Goal: Information Seeking & Learning: Learn about a topic

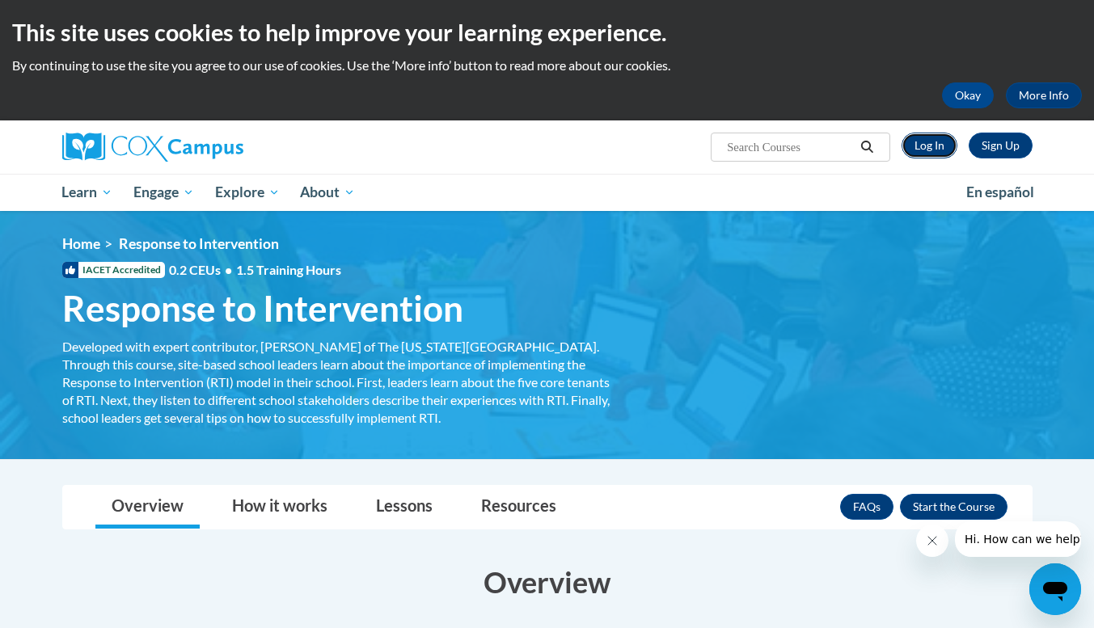
click at [931, 145] on link "Log In" at bounding box center [930, 146] width 56 height 26
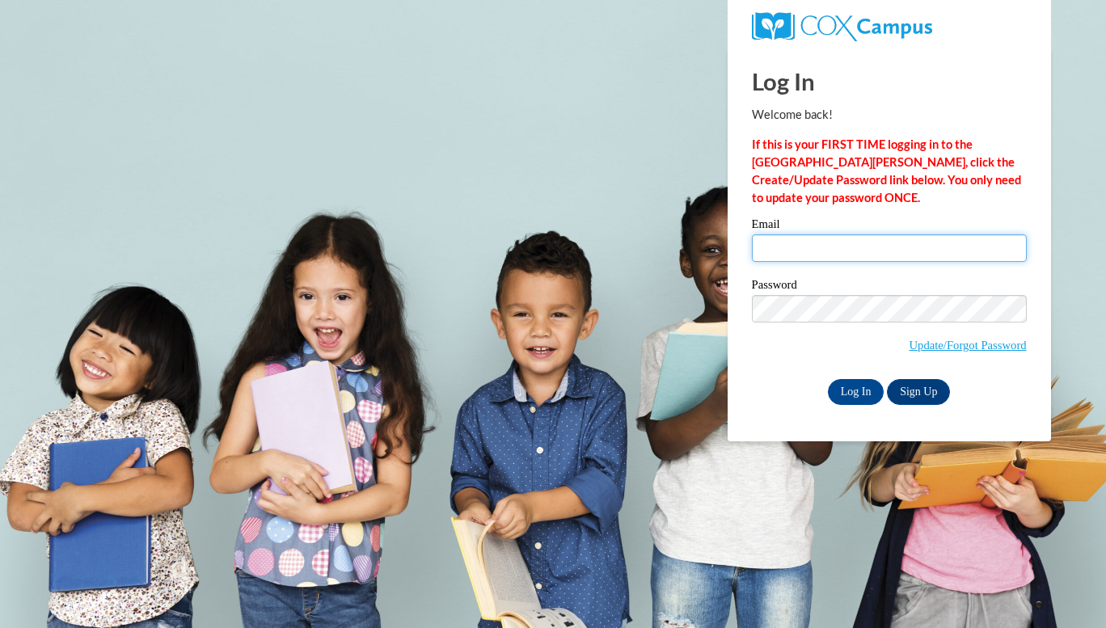
click at [826, 250] on input "Email" at bounding box center [889, 247] width 275 height 27
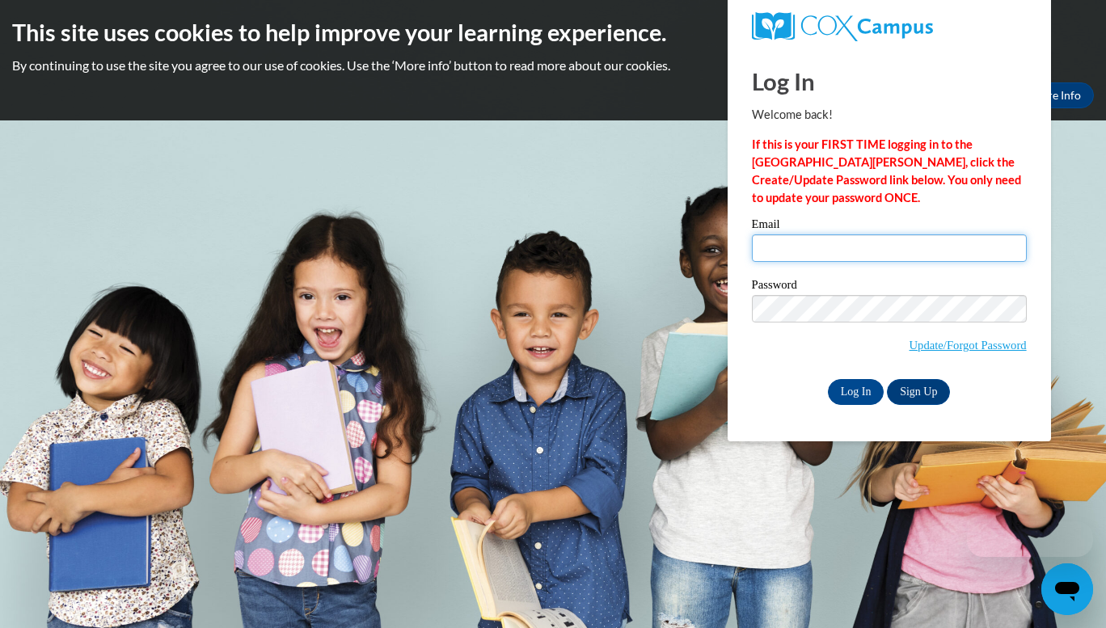
type input "[EMAIL_ADDRESS][DOMAIN_NAME]"
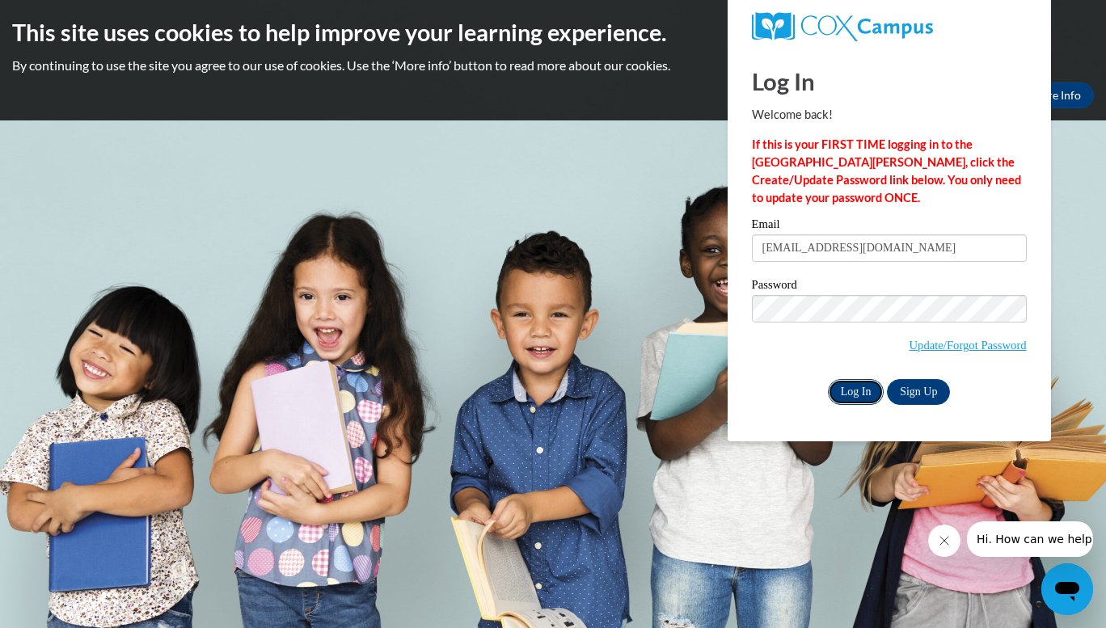
click at [853, 388] on input "Log In" at bounding box center [856, 392] width 57 height 26
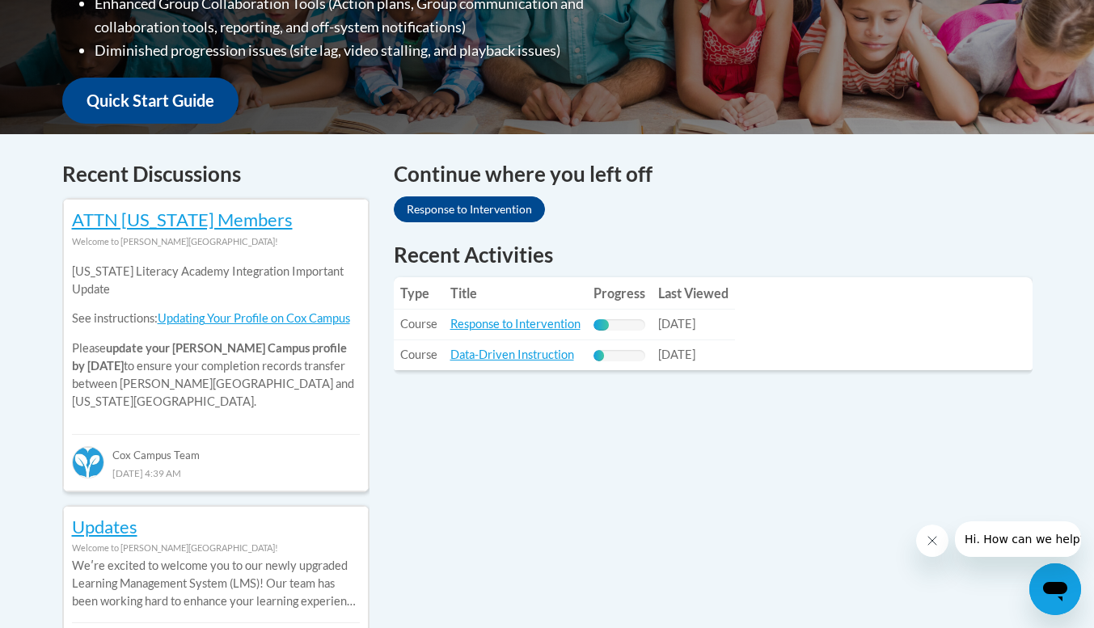
scroll to position [608, 0]
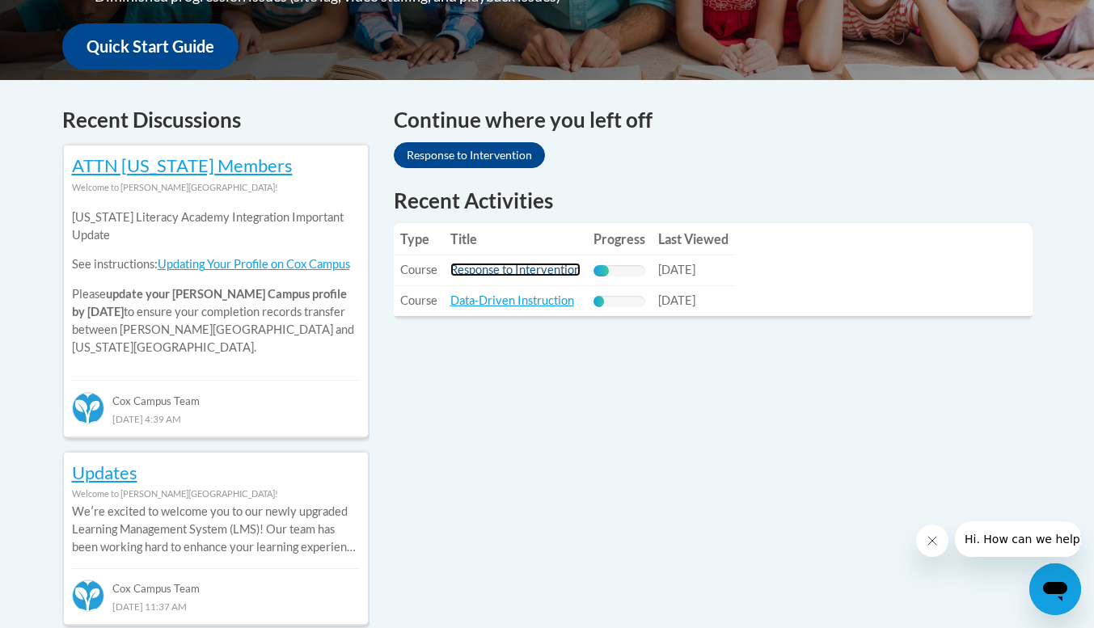
click at [496, 271] on link "Response to Intervention" at bounding box center [515, 270] width 130 height 14
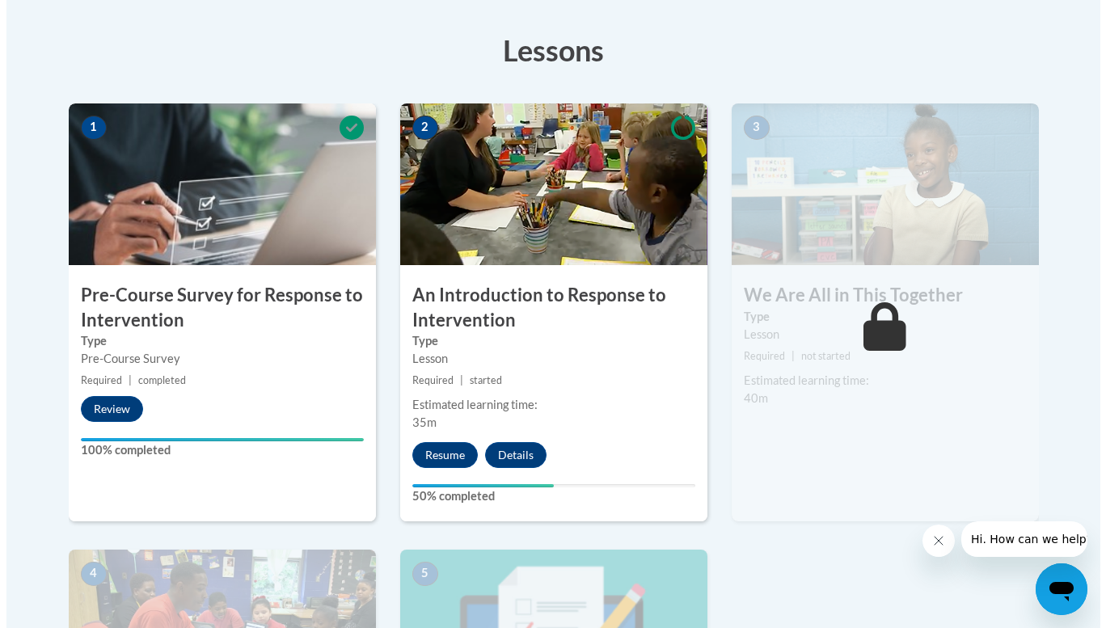
scroll to position [437, 0]
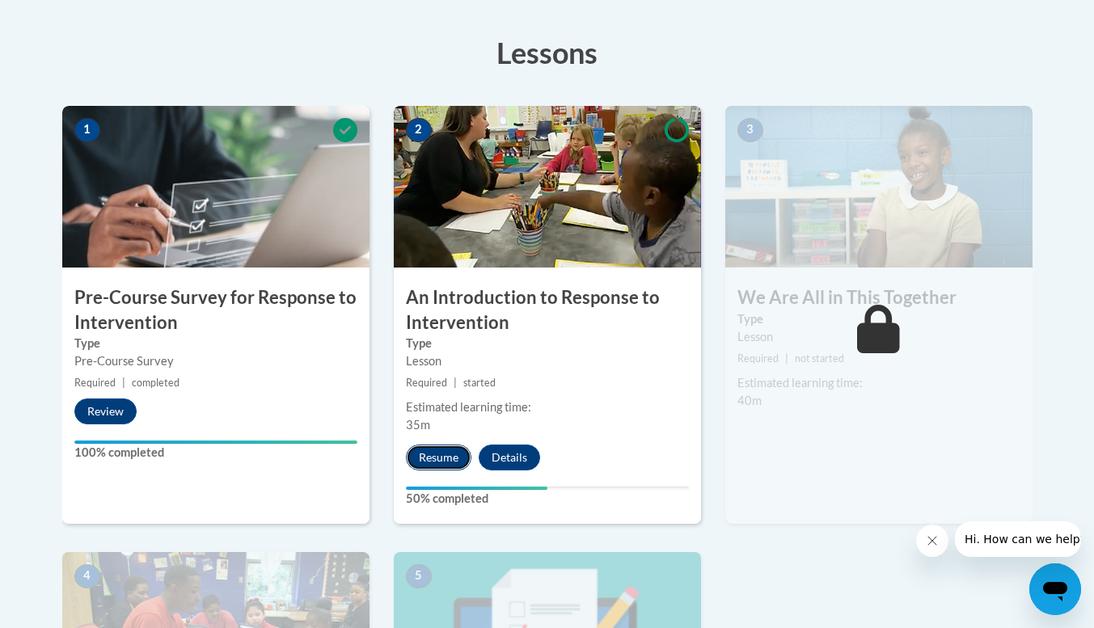
click at [440, 458] on button "Resume" at bounding box center [438, 458] width 65 height 26
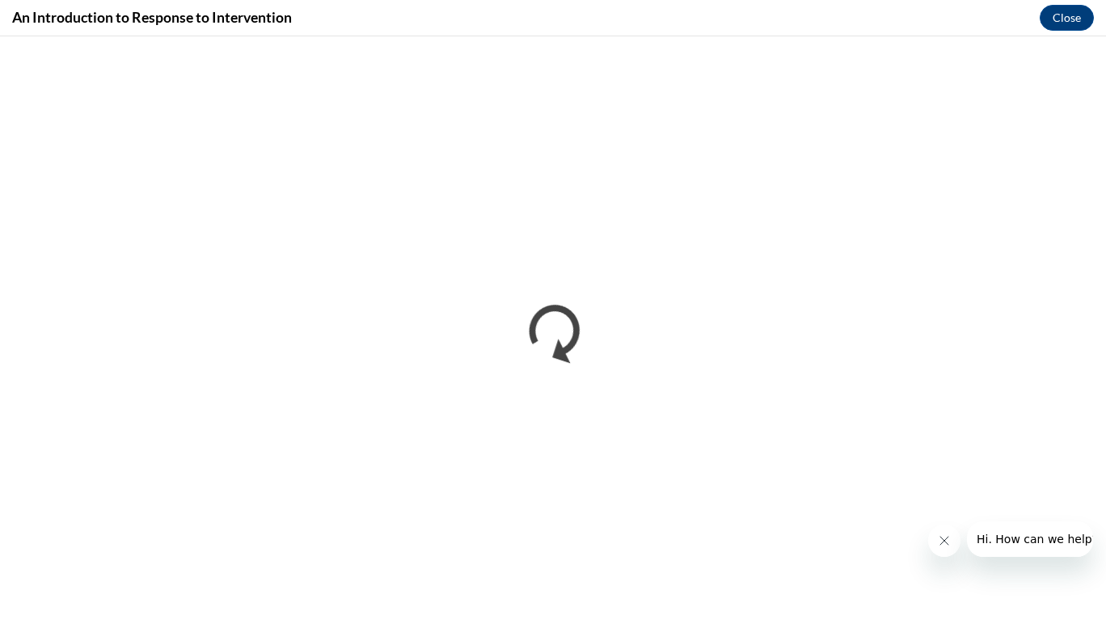
scroll to position [0, 0]
click at [944, 554] on button "Close message from company" at bounding box center [943, 541] width 32 height 32
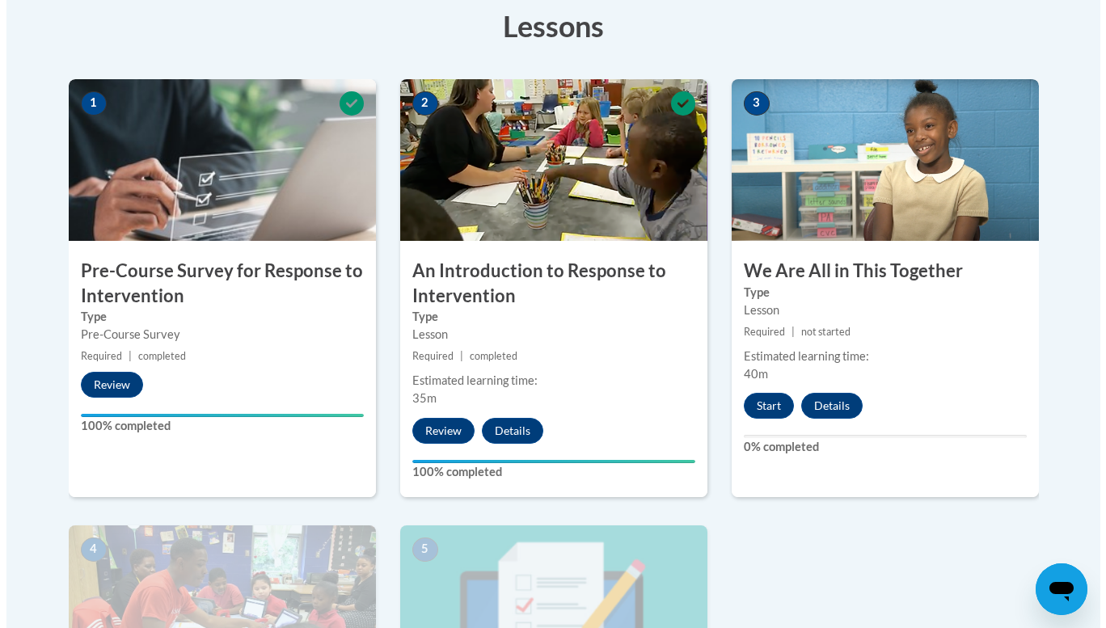
scroll to position [458, 0]
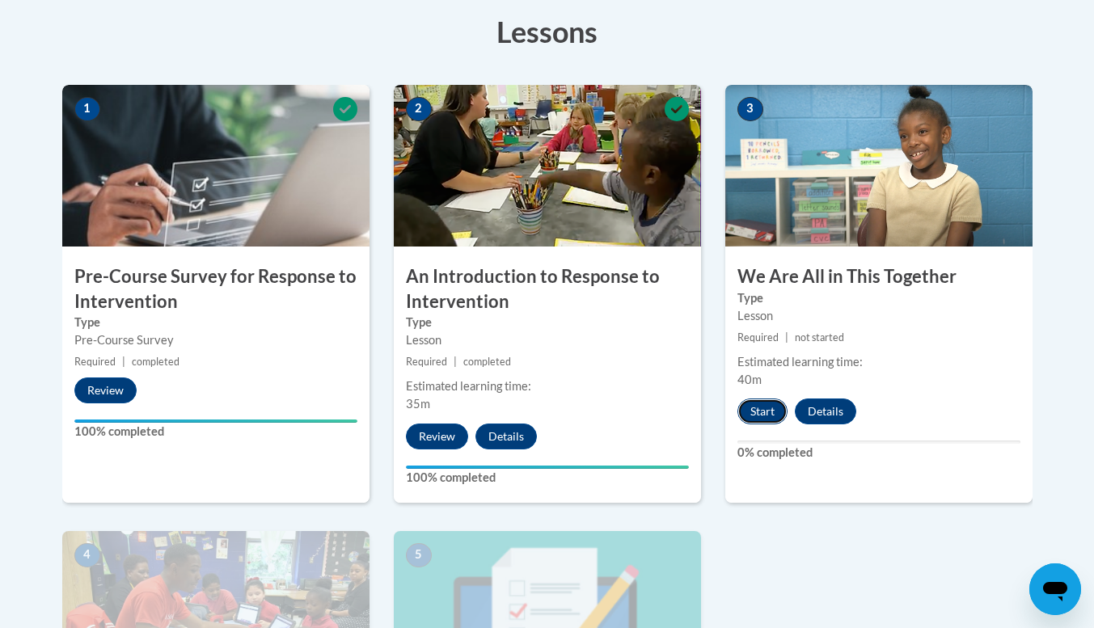
click at [760, 419] on button "Start" at bounding box center [762, 412] width 50 height 26
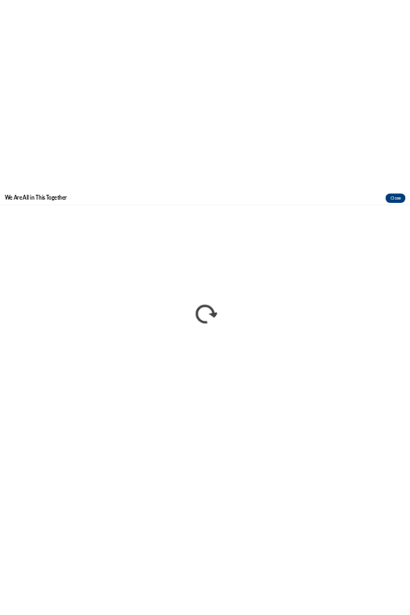
scroll to position [0, 0]
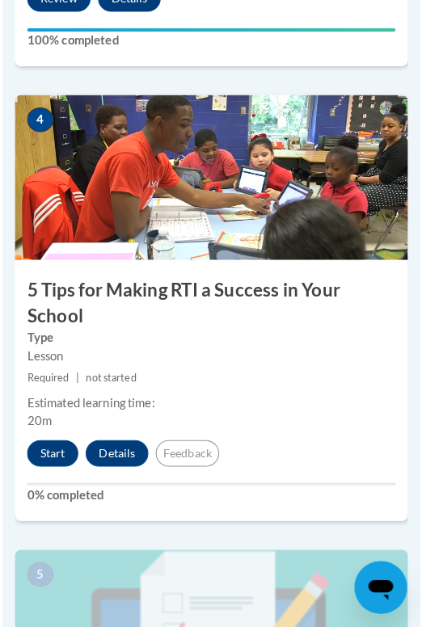
scroll to position [1737, 0]
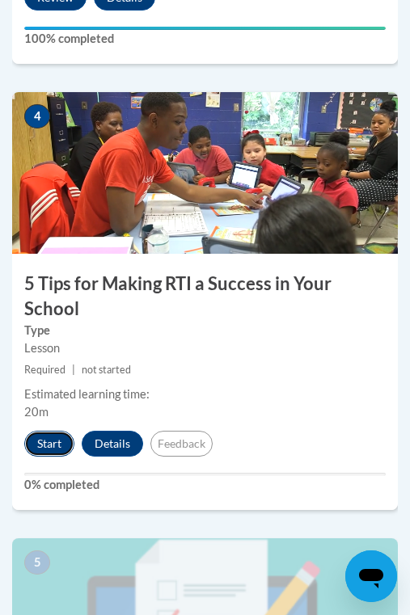
click at [44, 451] on button "Start" at bounding box center [49, 444] width 50 height 26
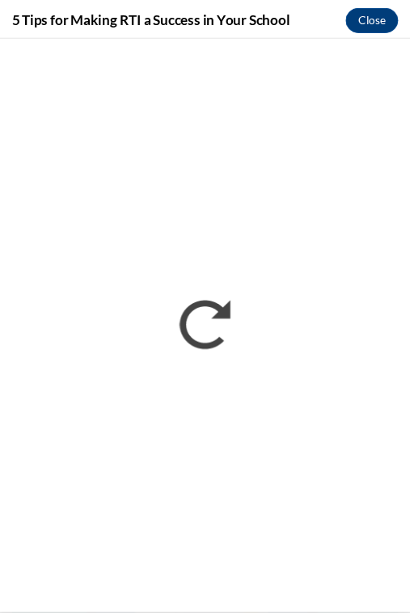
scroll to position [0, 0]
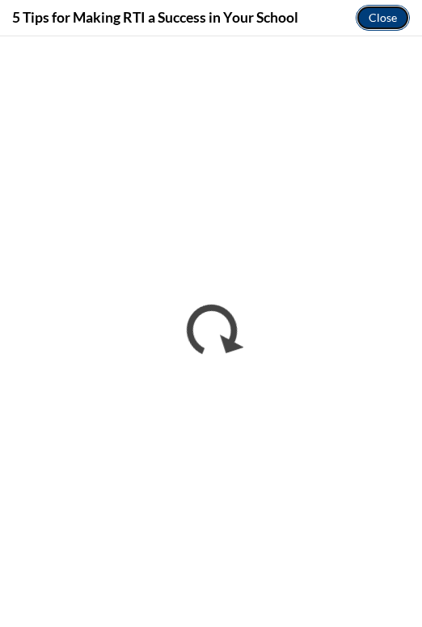
click at [389, 21] on button "Close" at bounding box center [383, 18] width 54 height 26
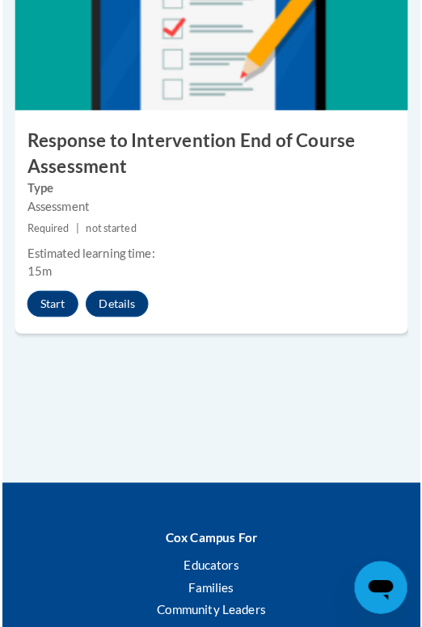
scroll to position [2331, 0]
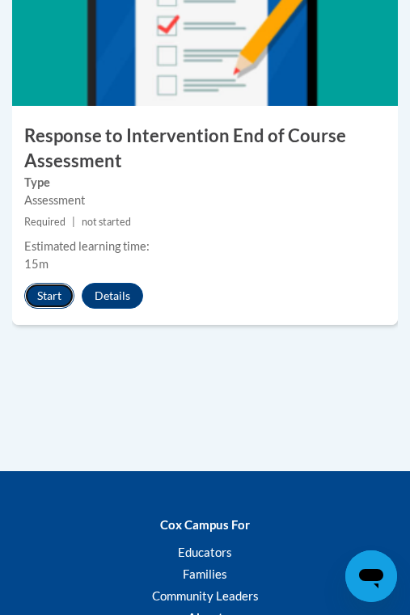
click at [62, 302] on button "Start" at bounding box center [49, 296] width 50 height 26
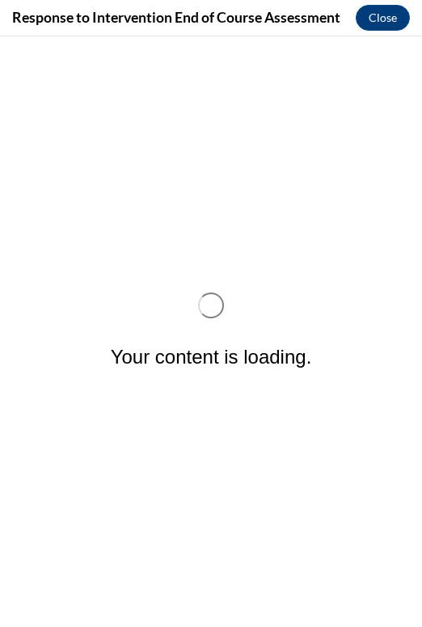
scroll to position [0, 0]
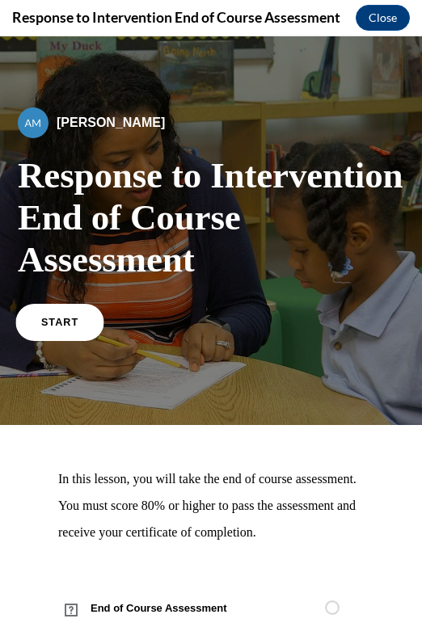
click at [55, 327] on span "START" at bounding box center [59, 323] width 37 height 12
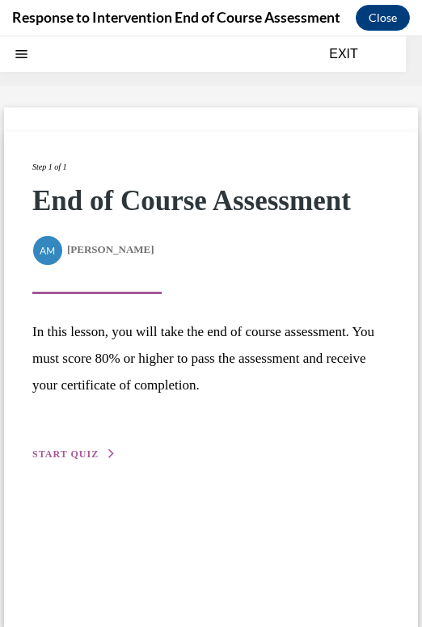
scroll to position [50, 0]
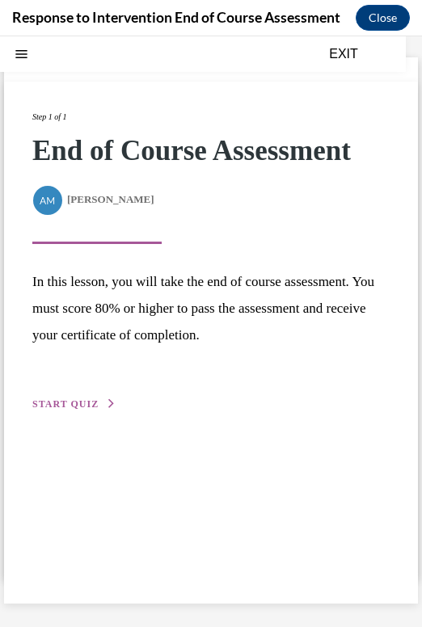
click at [73, 404] on span "START QUIZ" at bounding box center [65, 404] width 66 height 11
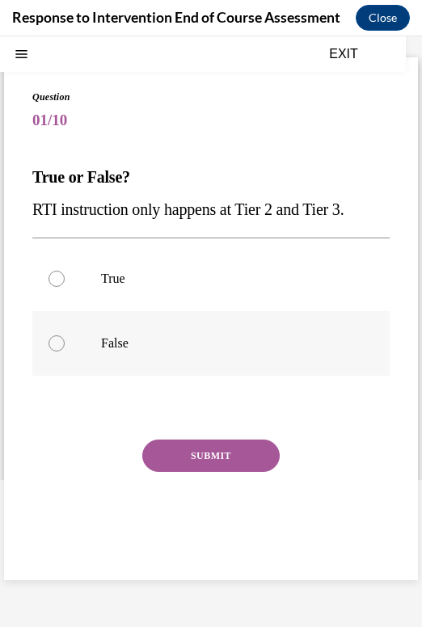
click at [56, 344] on div at bounding box center [57, 344] width 16 height 16
click at [56, 344] on input "False" at bounding box center [57, 344] width 16 height 16
radio input "true"
click at [184, 466] on button "SUBMIT" at bounding box center [210, 456] width 137 height 32
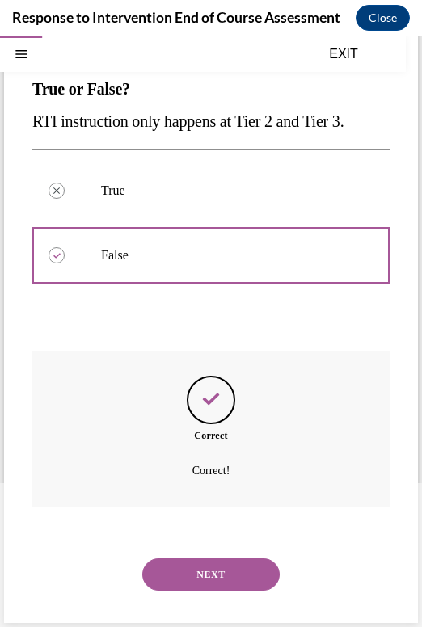
scroll to position [142, 0]
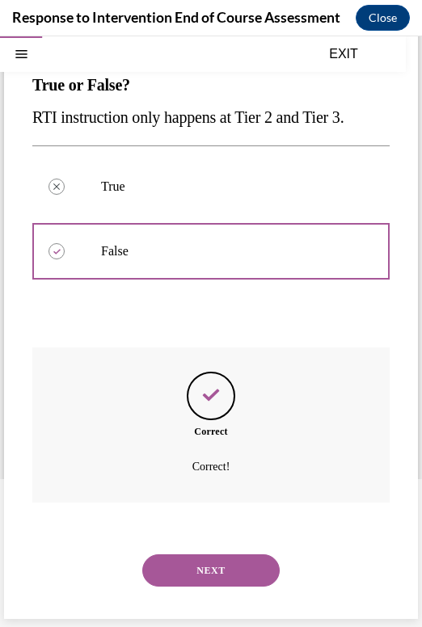
click at [200, 569] on button "NEXT" at bounding box center [210, 571] width 137 height 32
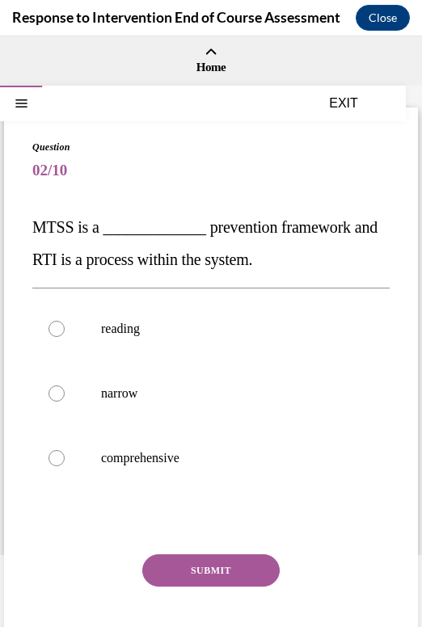
scroll to position [76, 0]
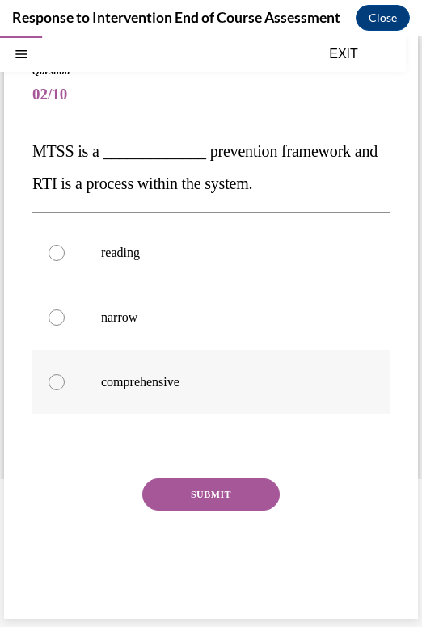
click at [59, 378] on div at bounding box center [57, 382] width 16 height 16
click at [59, 378] on input "comprehensive" at bounding box center [57, 382] width 16 height 16
radio input "true"
click at [207, 503] on button "SUBMIT" at bounding box center [210, 495] width 137 height 32
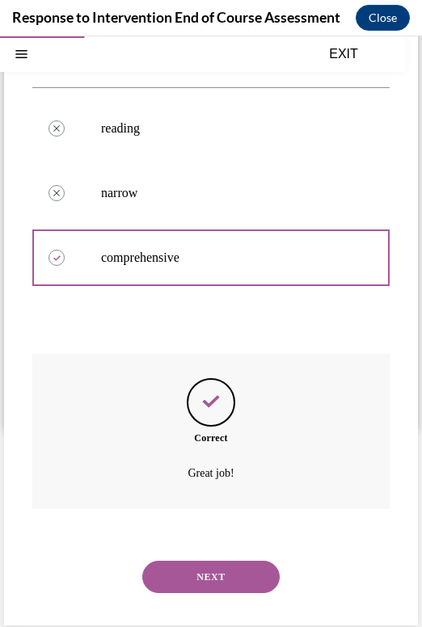
scroll to position [207, 0]
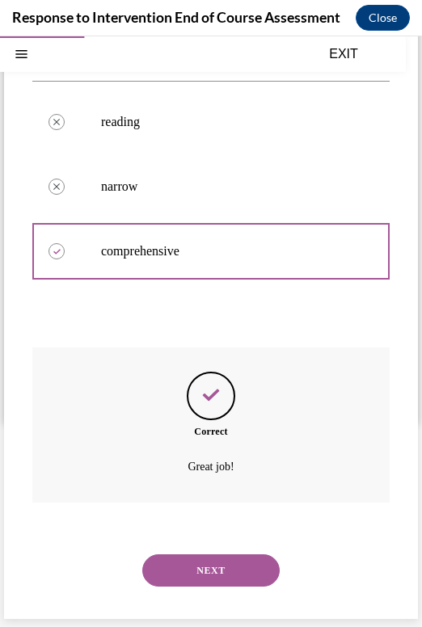
click at [200, 565] on button "NEXT" at bounding box center [210, 571] width 137 height 32
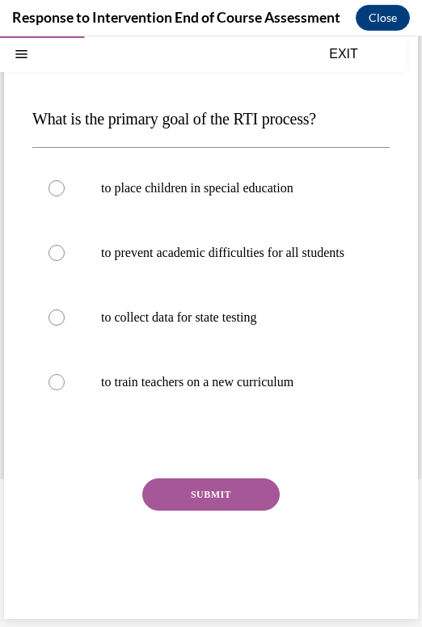
scroll to position [103, 0]
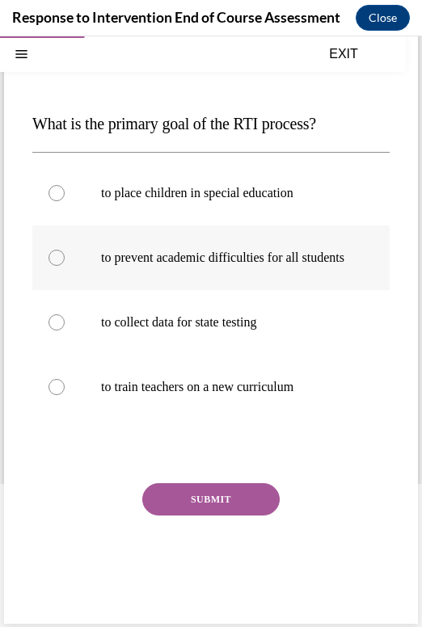
click at [60, 266] on div at bounding box center [57, 258] width 16 height 16
click at [60, 266] on input "to prevent academic difficulties for all students" at bounding box center [57, 258] width 16 height 16
radio input "true"
click at [205, 516] on button "SUBMIT" at bounding box center [210, 500] width 137 height 32
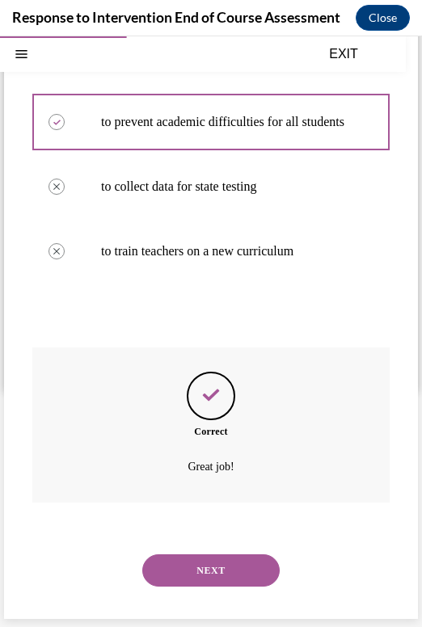
scroll to position [255, 0]
click at [205, 579] on button "NEXT" at bounding box center [210, 571] width 137 height 32
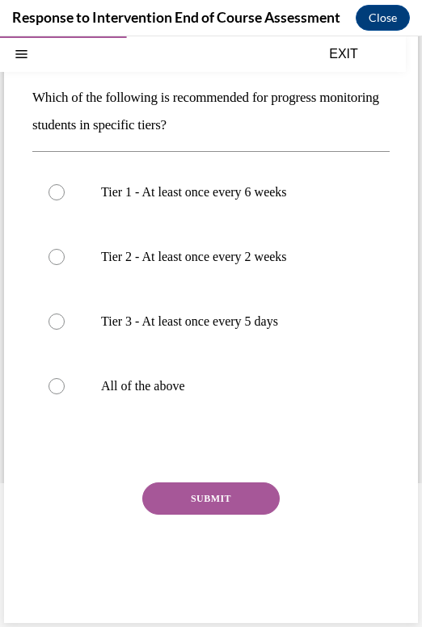
scroll to position [131, 0]
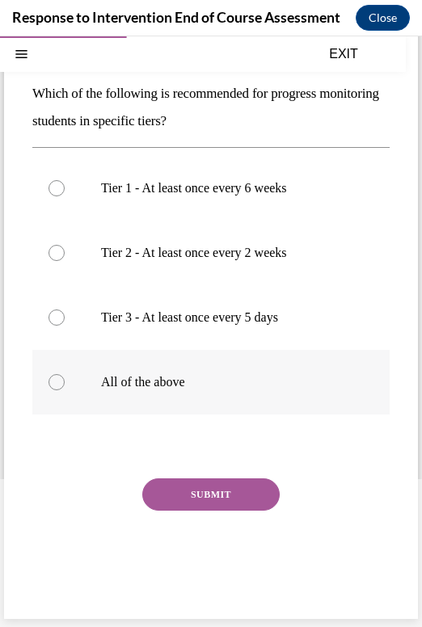
click at [264, 378] on p "All of the above" at bounding box center [225, 382] width 248 height 16
click at [65, 378] on input "All of the above" at bounding box center [57, 382] width 16 height 16
radio input "true"
click at [206, 500] on button "SUBMIT" at bounding box center [210, 495] width 137 height 32
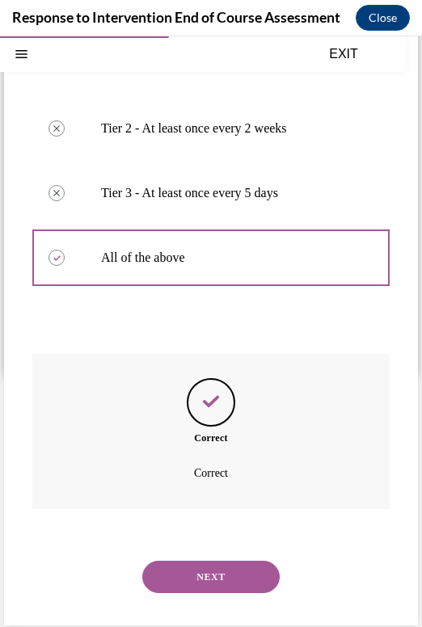
scroll to position [262, 0]
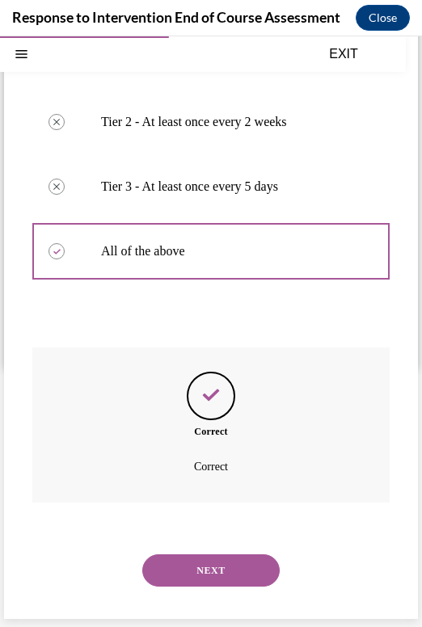
click at [203, 572] on button "NEXT" at bounding box center [210, 571] width 137 height 32
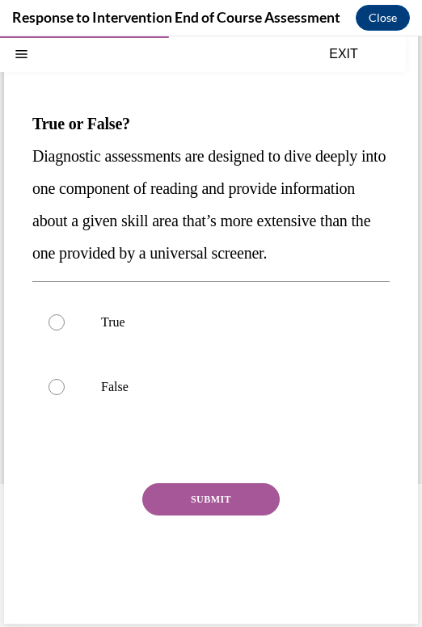
scroll to position [141, 0]
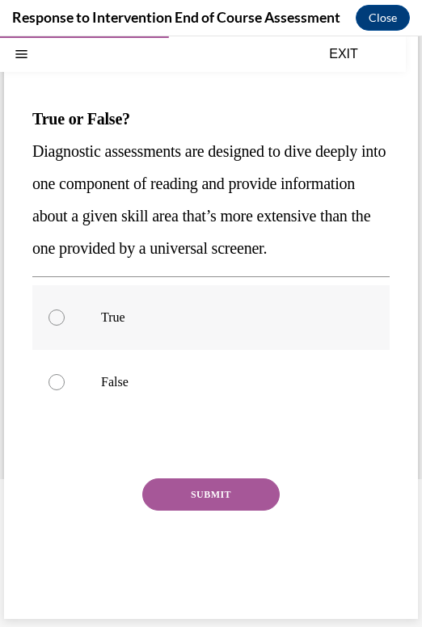
click at [104, 332] on label "True" at bounding box center [210, 317] width 357 height 65
click at [65, 326] on input "True" at bounding box center [57, 318] width 16 height 16
radio input "true"
click at [191, 503] on button "SUBMIT" at bounding box center [210, 495] width 137 height 32
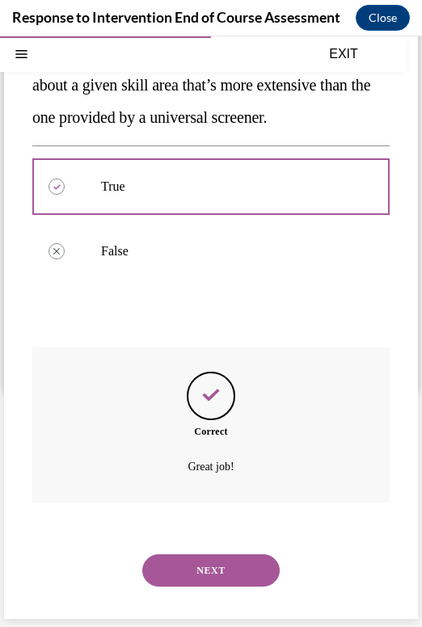
scroll to position [272, 0]
click at [209, 576] on button "NEXT" at bounding box center [210, 571] width 137 height 32
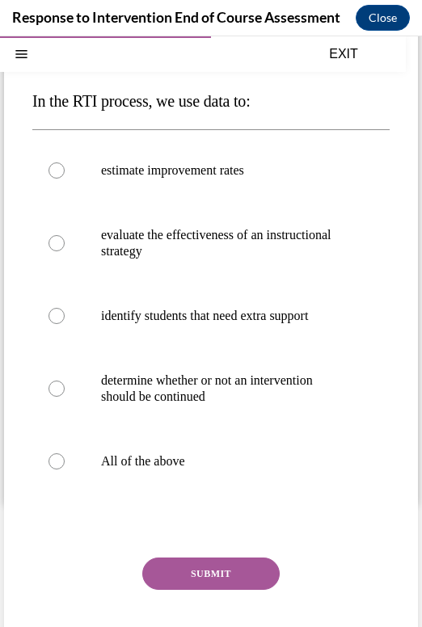
scroll to position [142, 0]
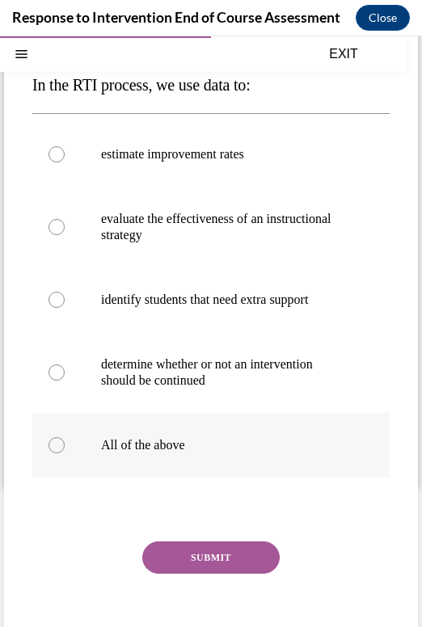
click at [56, 447] on div at bounding box center [57, 445] width 16 height 16
click at [56, 447] on input "All of the above" at bounding box center [57, 445] width 16 height 16
radio input "true"
click at [207, 560] on button "SUBMIT" at bounding box center [210, 558] width 137 height 32
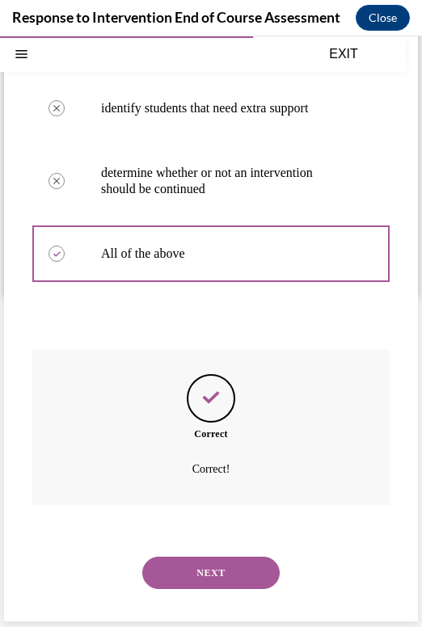
scroll to position [336, 0]
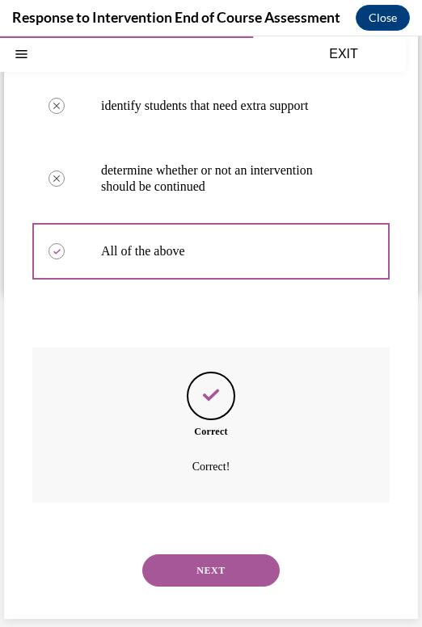
click at [199, 562] on button "NEXT" at bounding box center [210, 571] width 137 height 32
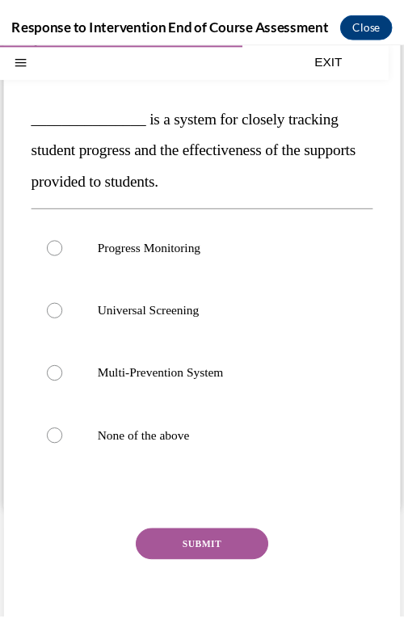
scroll to position [2356, 0]
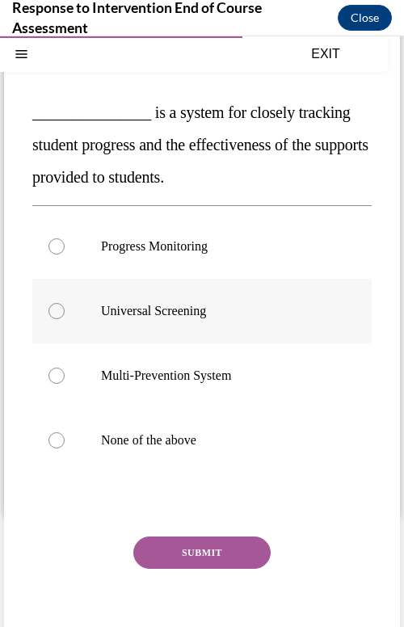
click at [58, 315] on div at bounding box center [57, 311] width 16 height 16
click at [58, 315] on input "Universal Screening" at bounding box center [57, 311] width 16 height 16
radio input "true"
click at [165, 548] on button "SUBMIT" at bounding box center [201, 553] width 137 height 32
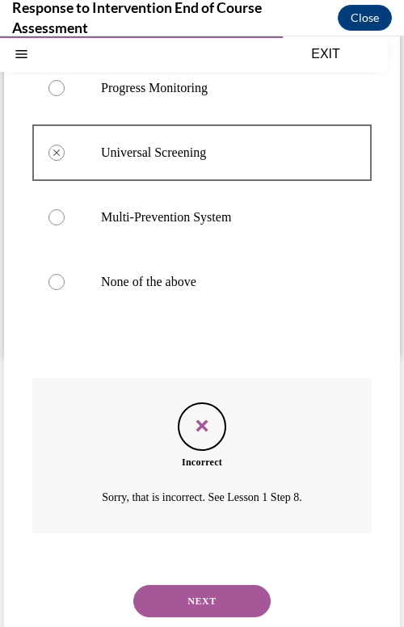
scroll to position [285, 0]
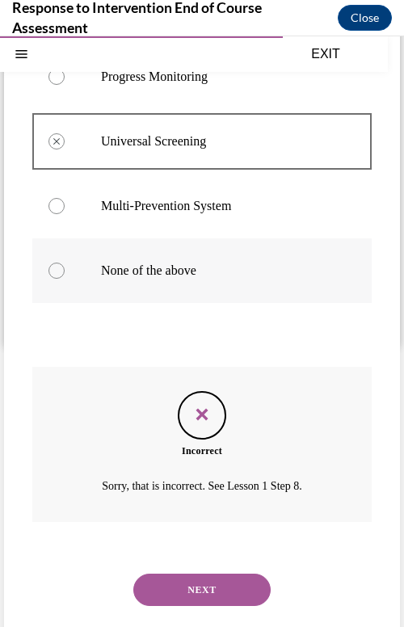
click at [61, 268] on div at bounding box center [57, 271] width 16 height 16
click at [57, 205] on div at bounding box center [57, 206] width 16 height 16
click at [209, 585] on button "NEXT" at bounding box center [201, 590] width 137 height 32
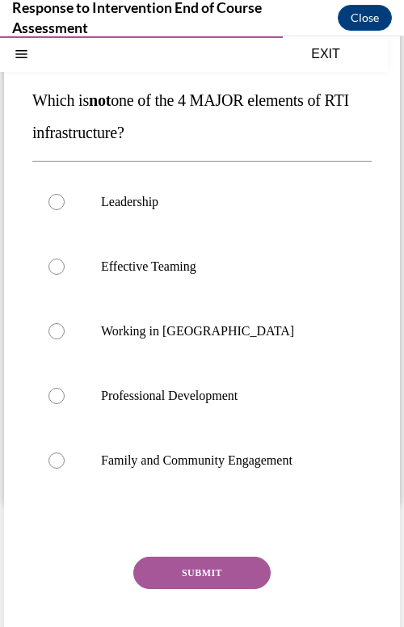
scroll to position [129, 0]
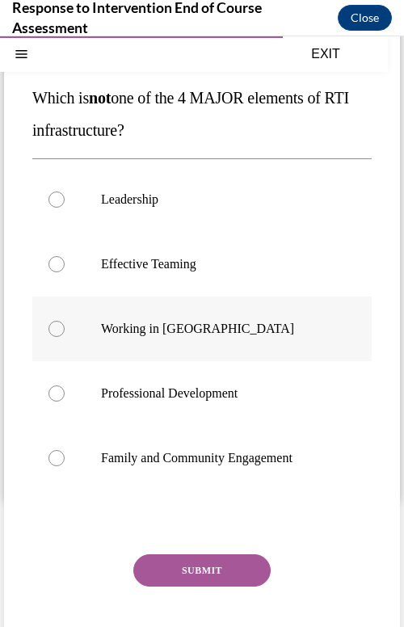
click at [53, 336] on div at bounding box center [57, 329] width 16 height 16
click at [53, 336] on input "Working in Silos" at bounding box center [57, 329] width 16 height 16
radio input "true"
click at [181, 576] on button "SUBMIT" at bounding box center [201, 571] width 137 height 32
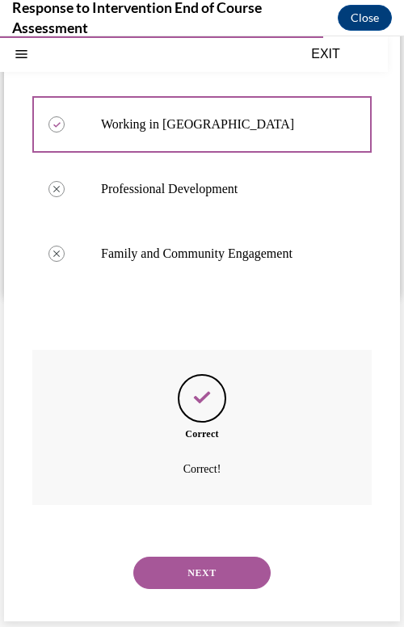
scroll to position [336, 0]
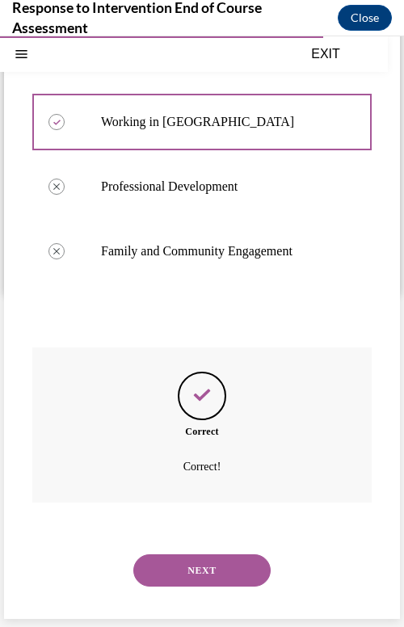
click at [181, 576] on button "NEXT" at bounding box center [201, 571] width 137 height 32
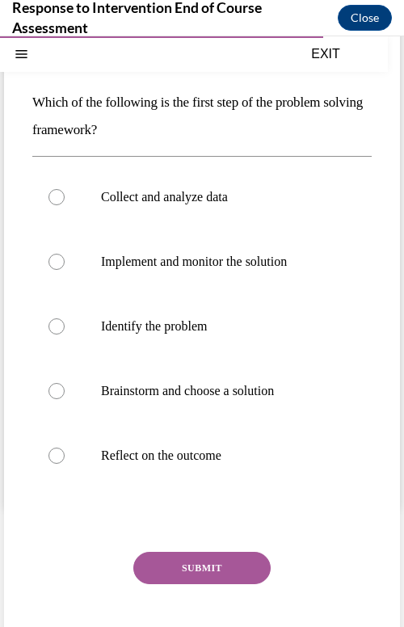
scroll to position [131, 0]
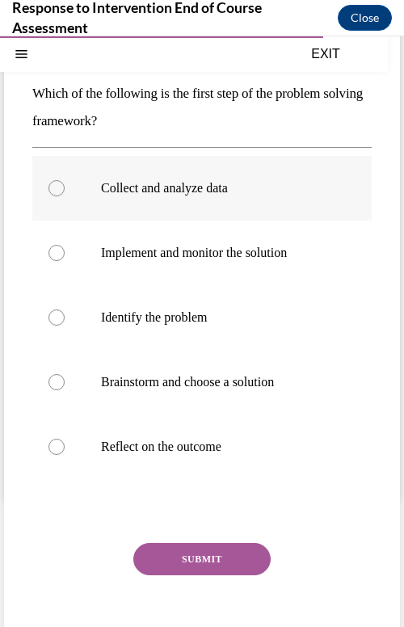
click at [53, 194] on div at bounding box center [57, 188] width 16 height 16
click at [53, 194] on input "Collect and analyze data" at bounding box center [57, 188] width 16 height 16
radio input "true"
click at [193, 571] on button "SUBMIT" at bounding box center [201, 559] width 137 height 32
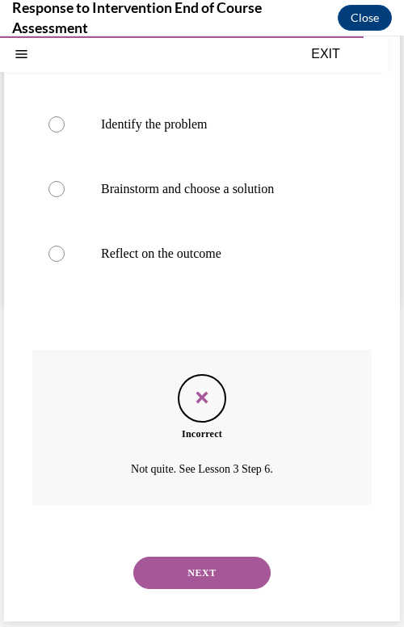
scroll to position [327, 0]
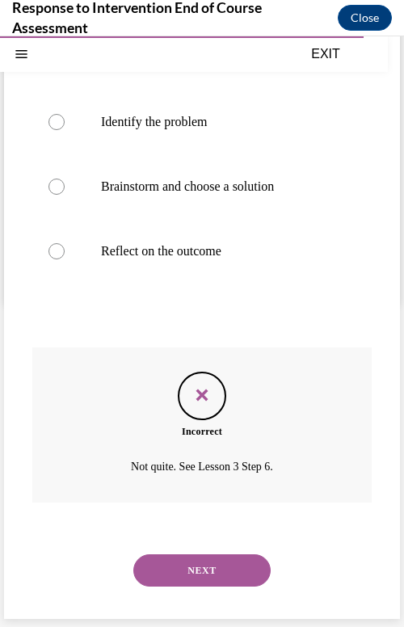
drag, startPoint x: 193, startPoint y: 571, endPoint x: 158, endPoint y: 572, distance: 34.8
click at [158, 572] on button "NEXT" at bounding box center [201, 571] width 137 height 32
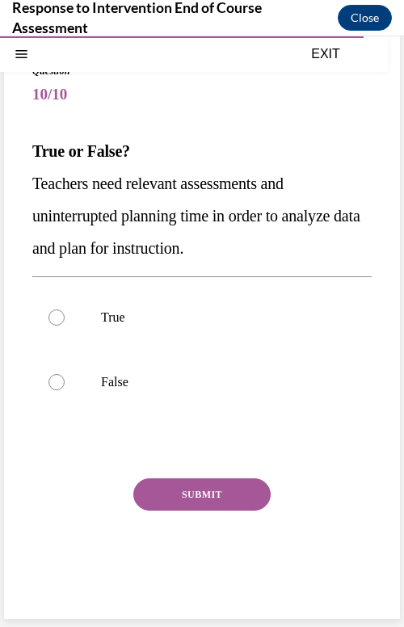
scroll to position [76, 0]
click at [50, 319] on div at bounding box center [57, 318] width 16 height 16
click at [50, 319] on input "True" at bounding box center [57, 318] width 16 height 16
radio input "true"
click at [171, 495] on button "SUBMIT" at bounding box center [201, 495] width 137 height 32
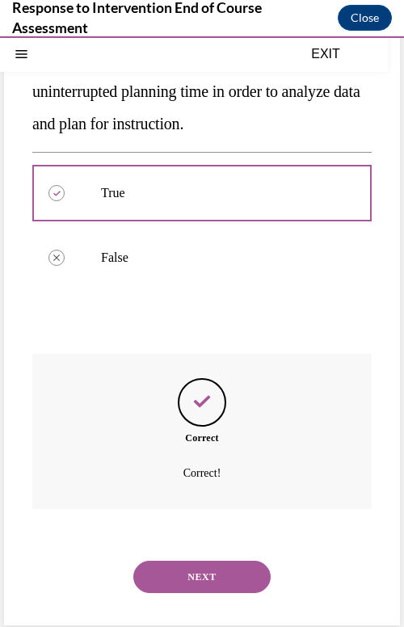
scroll to position [207, 0]
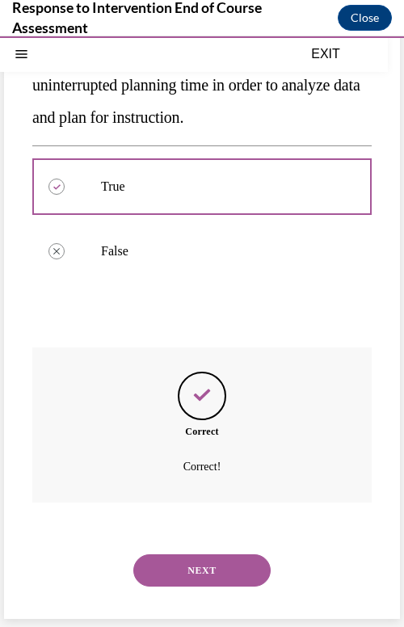
click at [183, 576] on button "NEXT" at bounding box center [201, 571] width 137 height 32
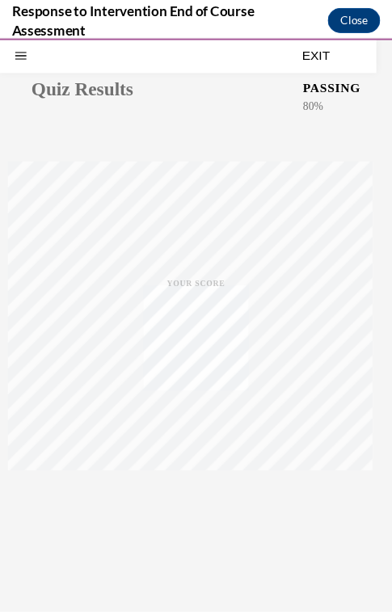
scroll to position [95, 0]
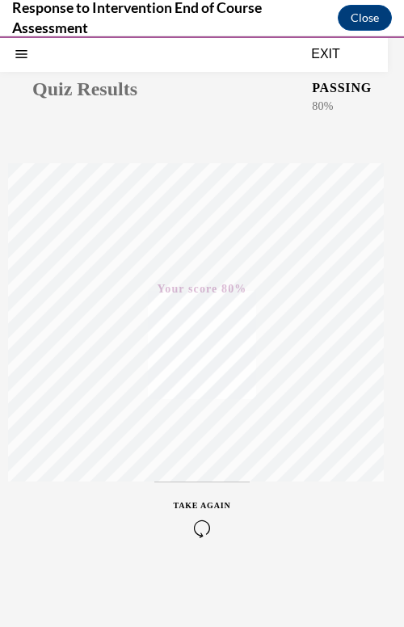
click at [328, 53] on button "EXIT" at bounding box center [325, 53] width 97 height 19
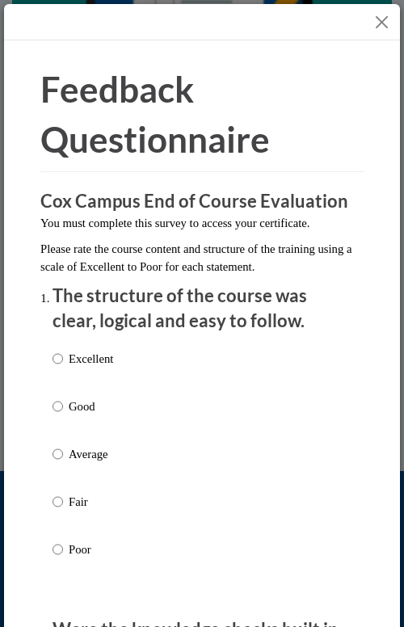
click at [372, 22] on button "Close" at bounding box center [382, 22] width 20 height 20
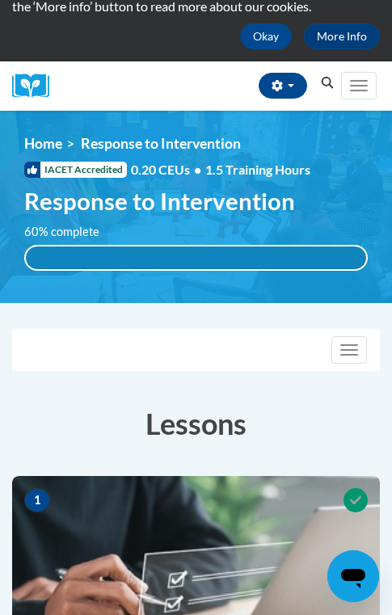
scroll to position [110, 0]
click at [344, 357] on button "Toggle navigation" at bounding box center [350, 349] width 36 height 27
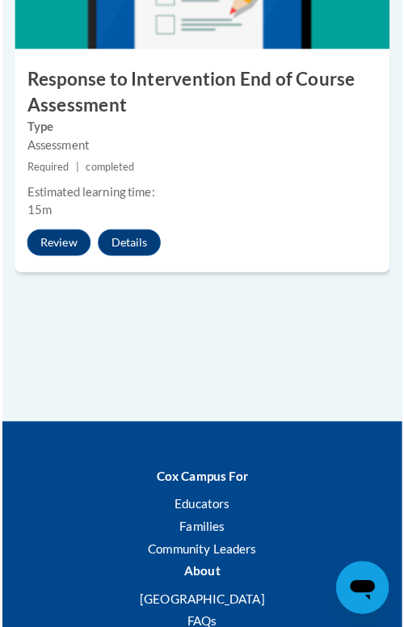
scroll to position [2598, 0]
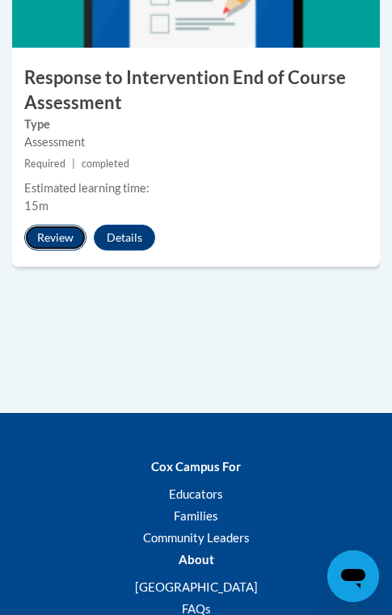
click at [51, 244] on button "Review" at bounding box center [55, 238] width 62 height 26
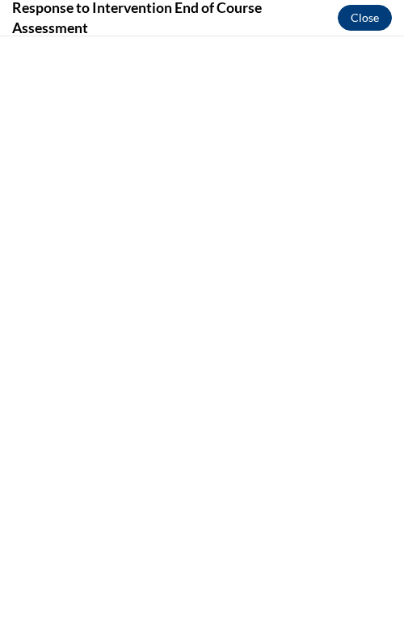
click at [373, 25] on button "Close" at bounding box center [365, 18] width 54 height 26
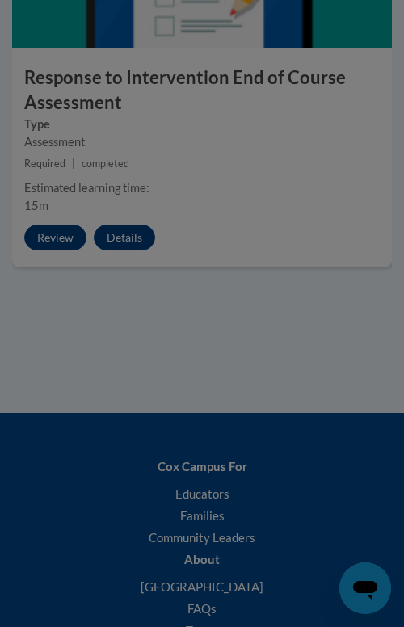
click at [362, 26] on div at bounding box center [202, 313] width 404 height 627
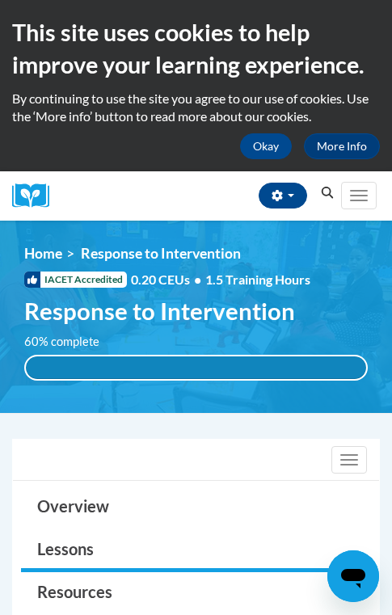
scroll to position [1, 0]
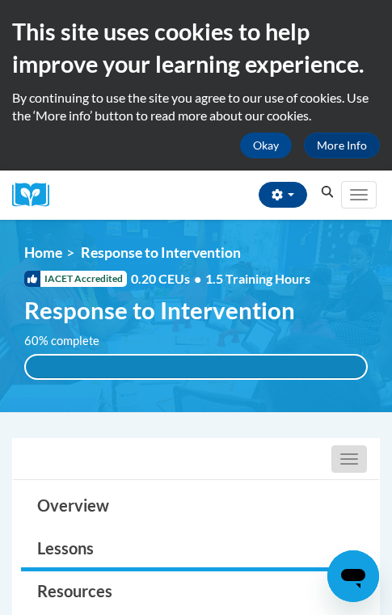
click at [347, 459] on span "button" at bounding box center [349, 459] width 18 height 2
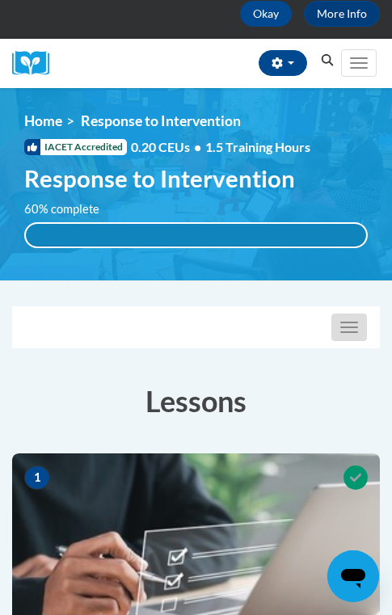
scroll to position [129, 0]
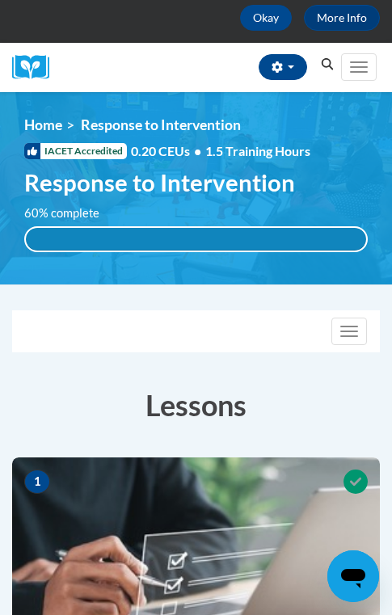
click at [286, 234] on div "60% complete" at bounding box center [196, 239] width 340 height 23
click at [271, 263] on img at bounding box center [196, 188] width 392 height 192
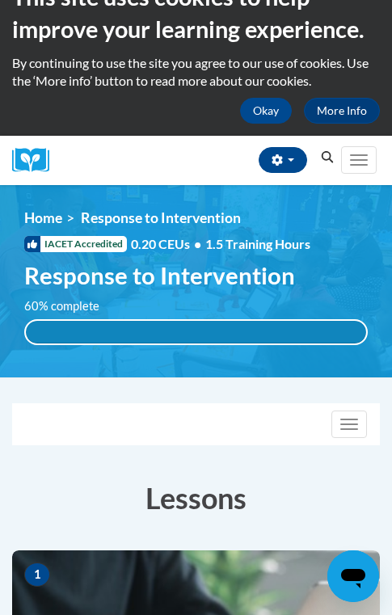
scroll to position [36, 0]
click at [355, 164] on span "Main menu" at bounding box center [359, 165] width 18 height 2
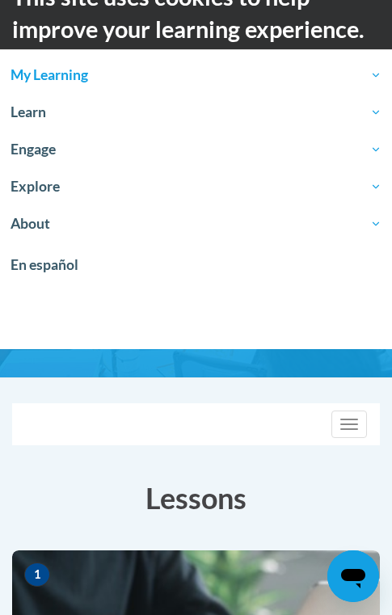
click at [71, 76] on span "My Learning" at bounding box center [196, 74] width 371 height 19
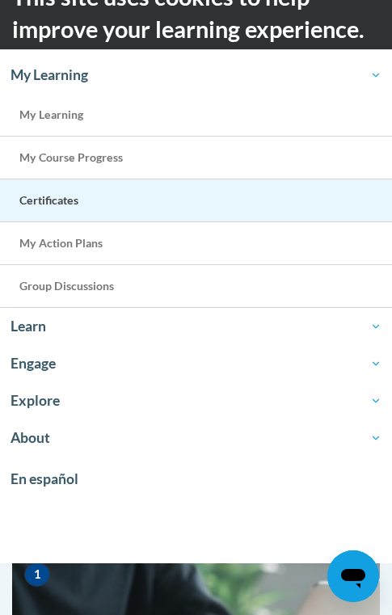
click at [52, 203] on span "Certificates" at bounding box center [48, 200] width 59 height 14
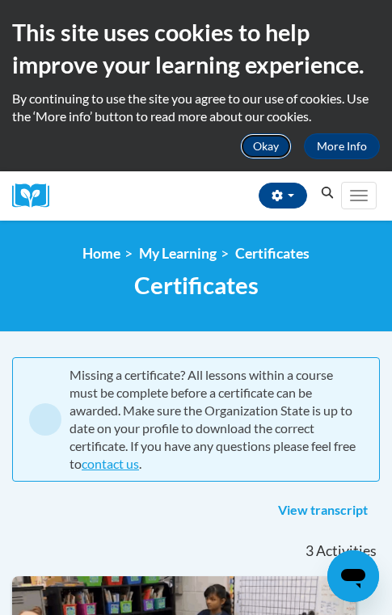
click at [264, 143] on button "Okay" at bounding box center [266, 146] width 52 height 26
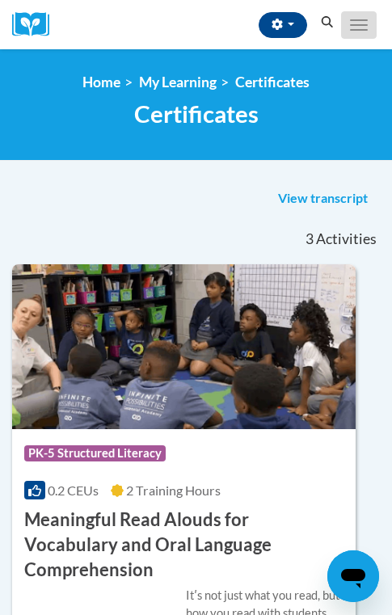
click at [350, 32] on button "Toggle navigation" at bounding box center [359, 24] width 36 height 27
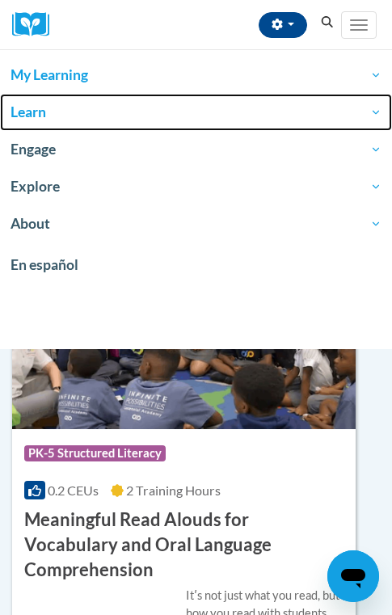
click at [32, 110] on span "Learn" at bounding box center [196, 112] width 371 height 19
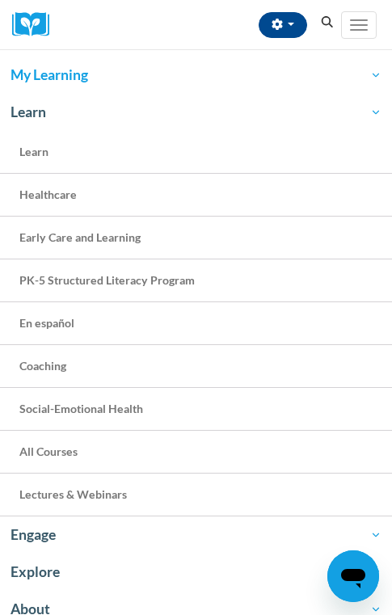
click at [44, 70] on span "My Learning" at bounding box center [196, 74] width 371 height 19
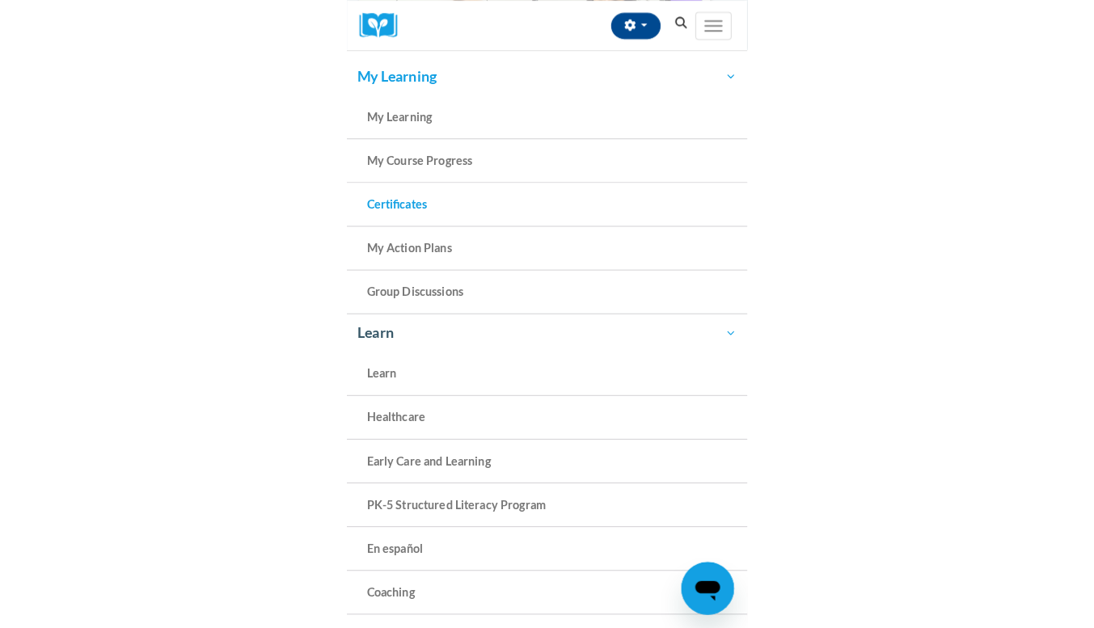
scroll to position [460, 0]
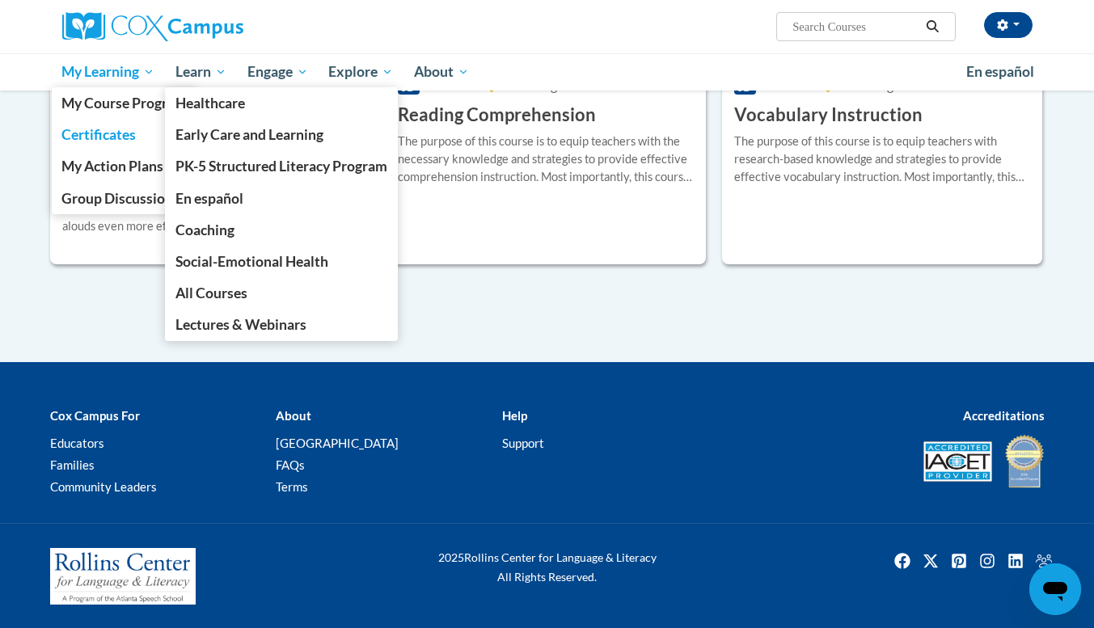
click at [73, 317] on div "View transcript «« « 1-3 » »» 3 Activities CEUs" at bounding box center [547, 71] width 1019 height 581
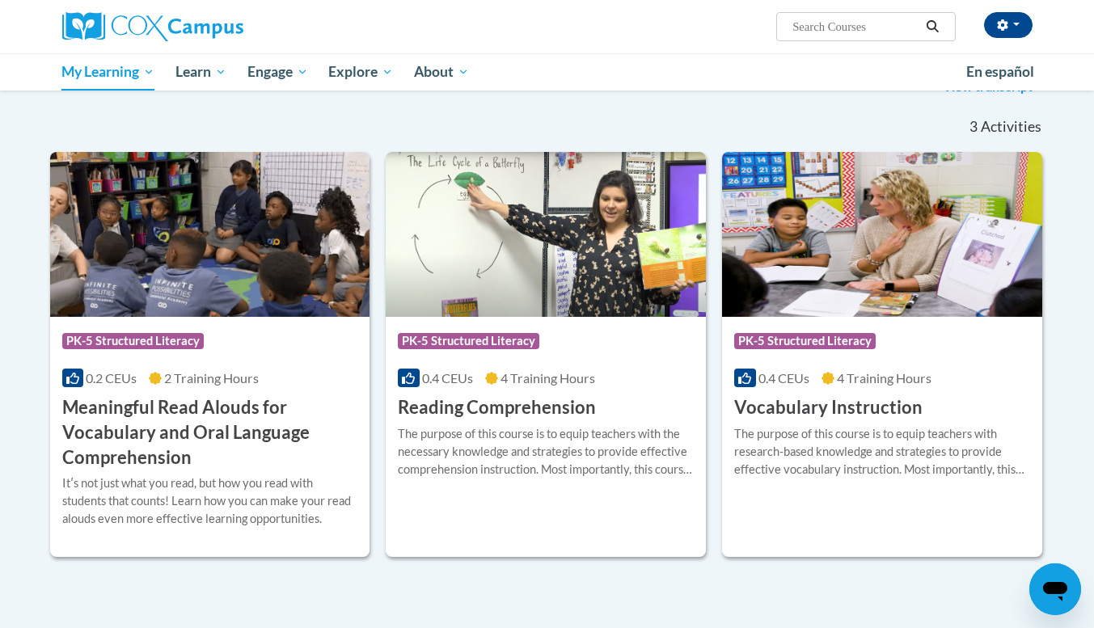
scroll to position [0, 0]
